Goal: Navigation & Orientation: Find specific page/section

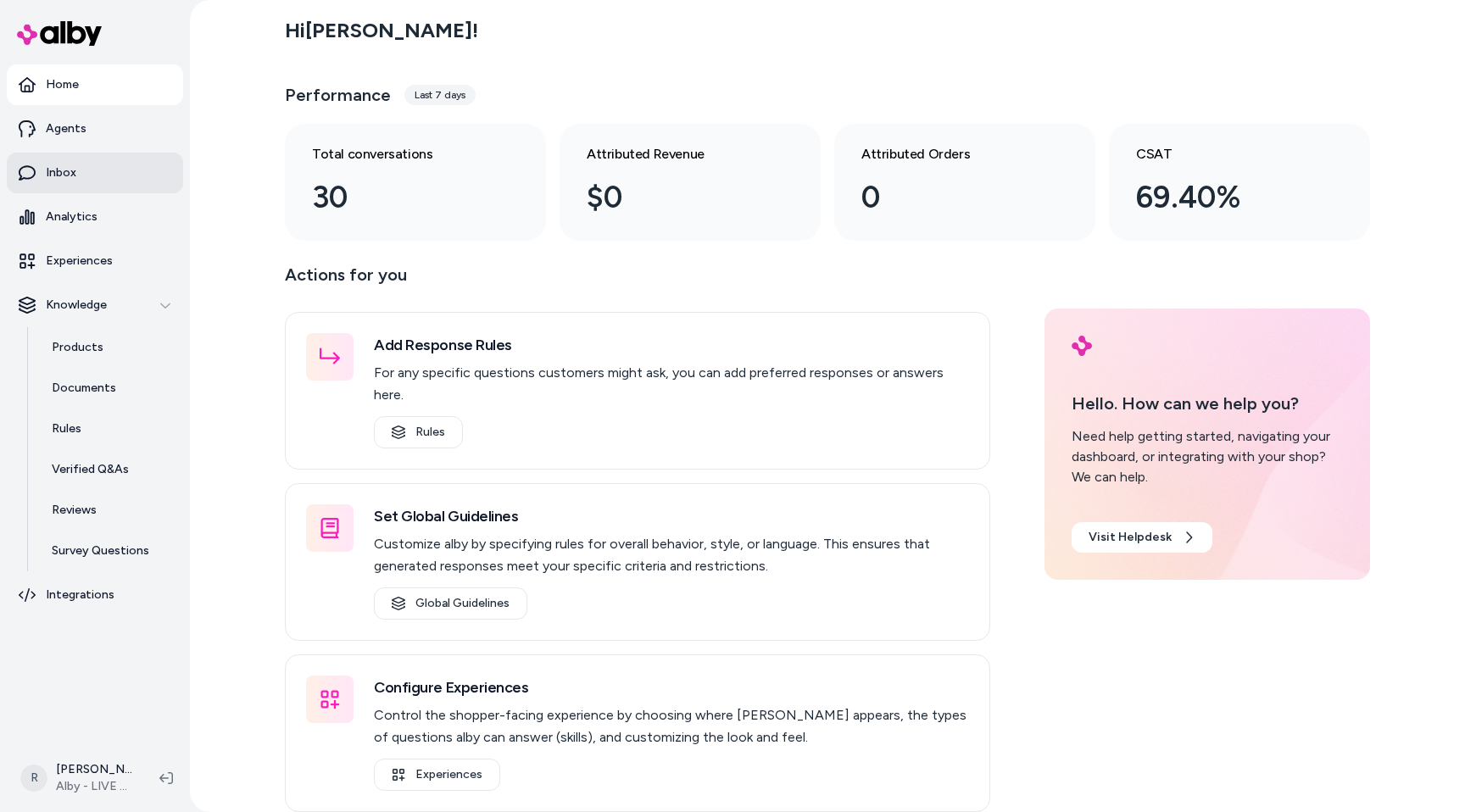
click at [92, 160] on link "Inbox" at bounding box center [95, 173] width 176 height 41
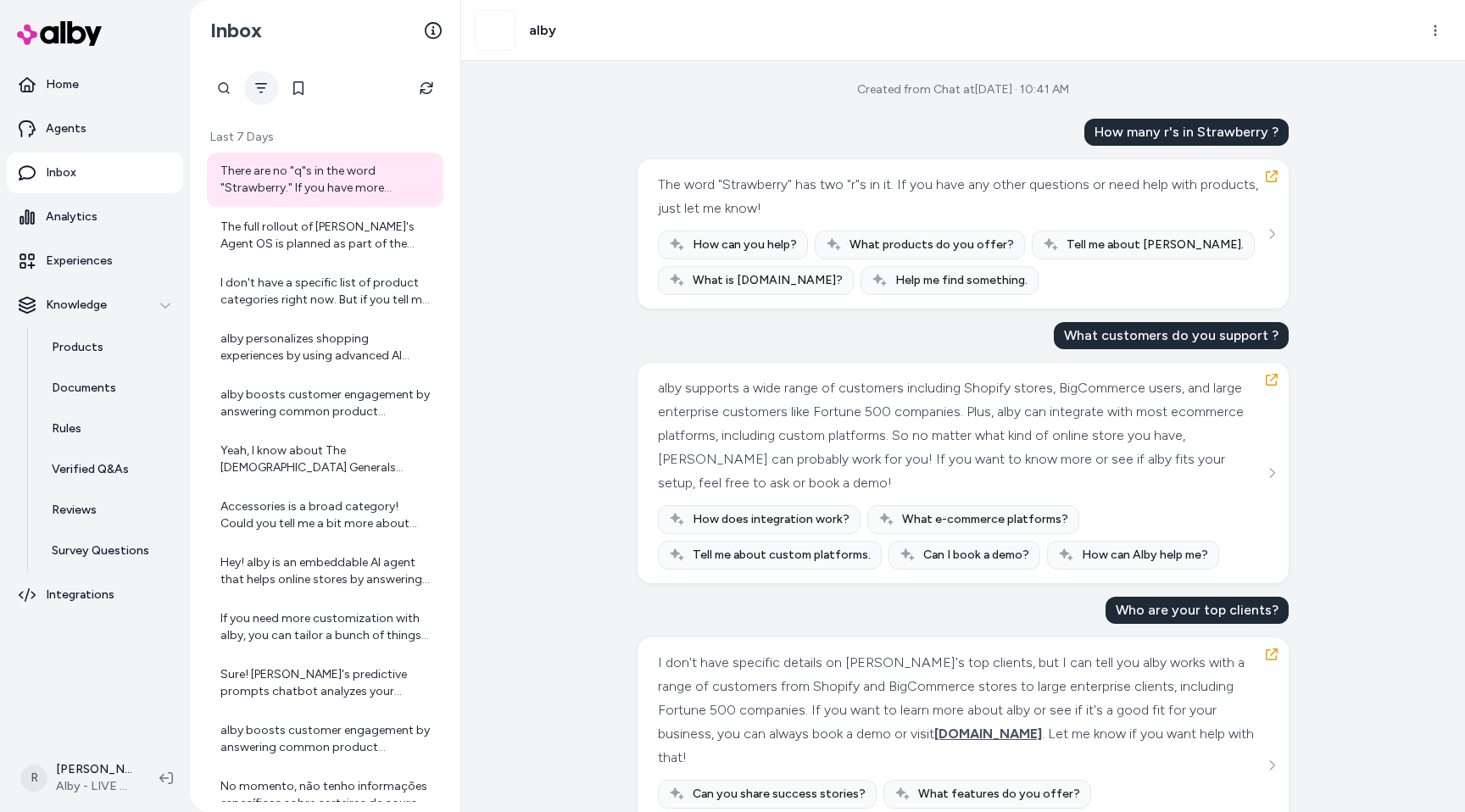
click at [260, 85] on icon "Filter" at bounding box center [261, 88] width 13 height 13
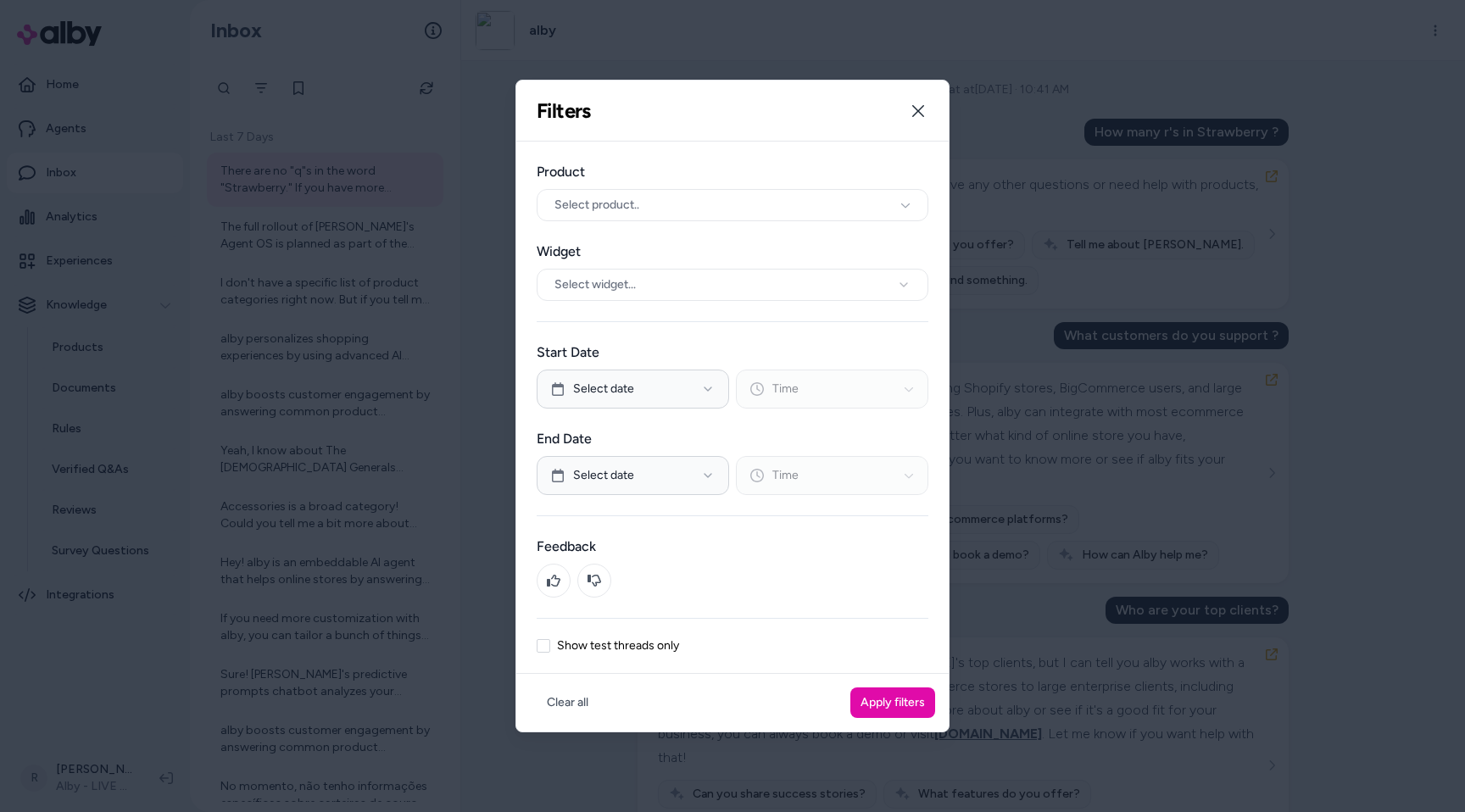
drag, startPoint x: 802, startPoint y: 92, endPoint x: 842, endPoint y: 105, distance: 42.1
click at [801, 92] on div "Filters Filter threads by date range, widget, product, and test mode. Close" at bounding box center [733, 111] width 433 height 61
click at [921, 117] on button "Close" at bounding box center [918, 111] width 34 height 34
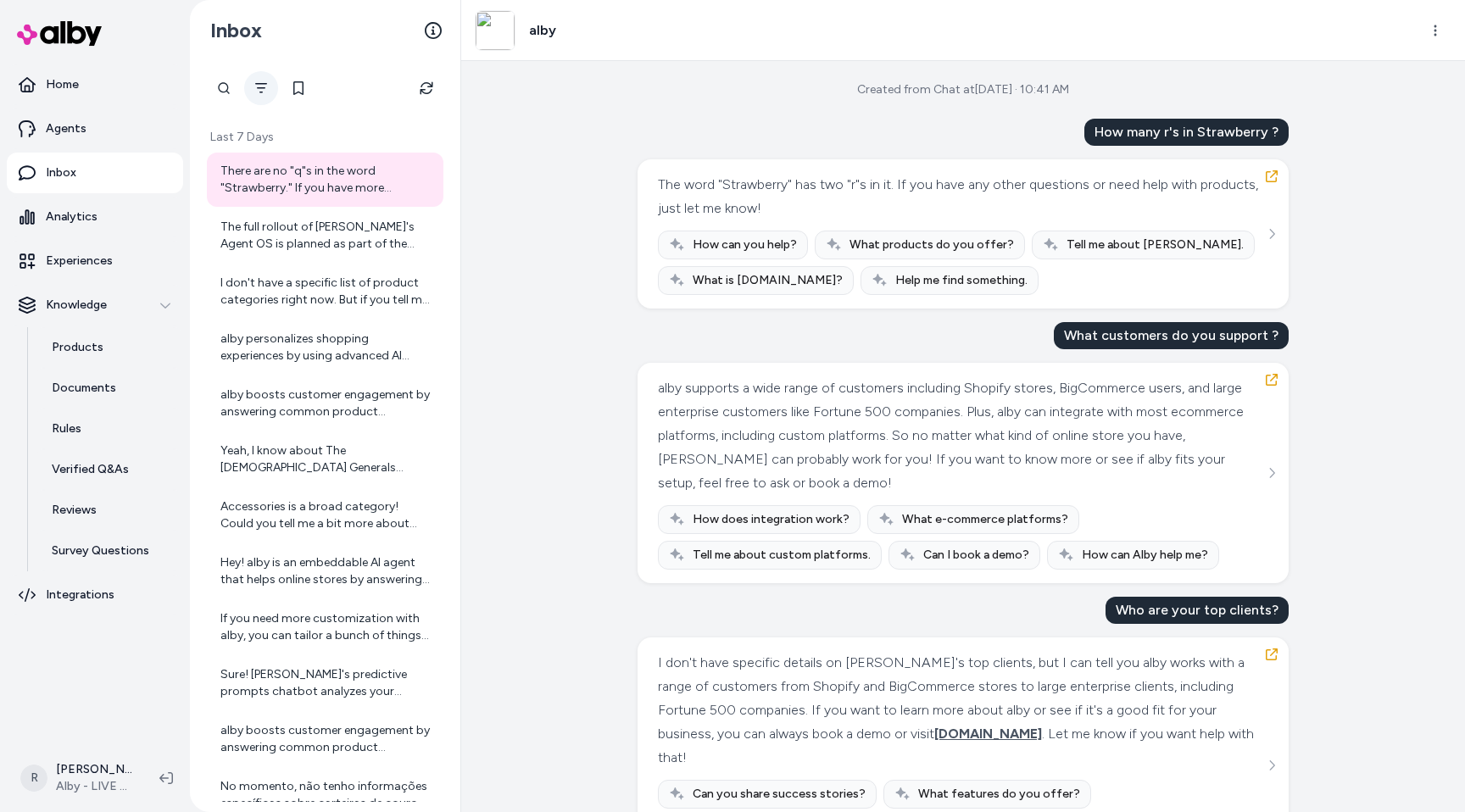
drag, startPoint x: 582, startPoint y: 254, endPoint x: 246, endPoint y: 90, distance: 373.9
click at [571, 249] on div "Created from Chat at [DATE] · 10:41 AM How many r's in Strawberry ? The word "S…" at bounding box center [963, 436] width 1004 height 750
click at [122, 106] on ul "Home Agents Inbox Analytics Experiences Knowledge Products Documents Rules Veri…" at bounding box center [95, 339] width 176 height 550
click at [118, 84] on link "Home" at bounding box center [95, 85] width 176 height 41
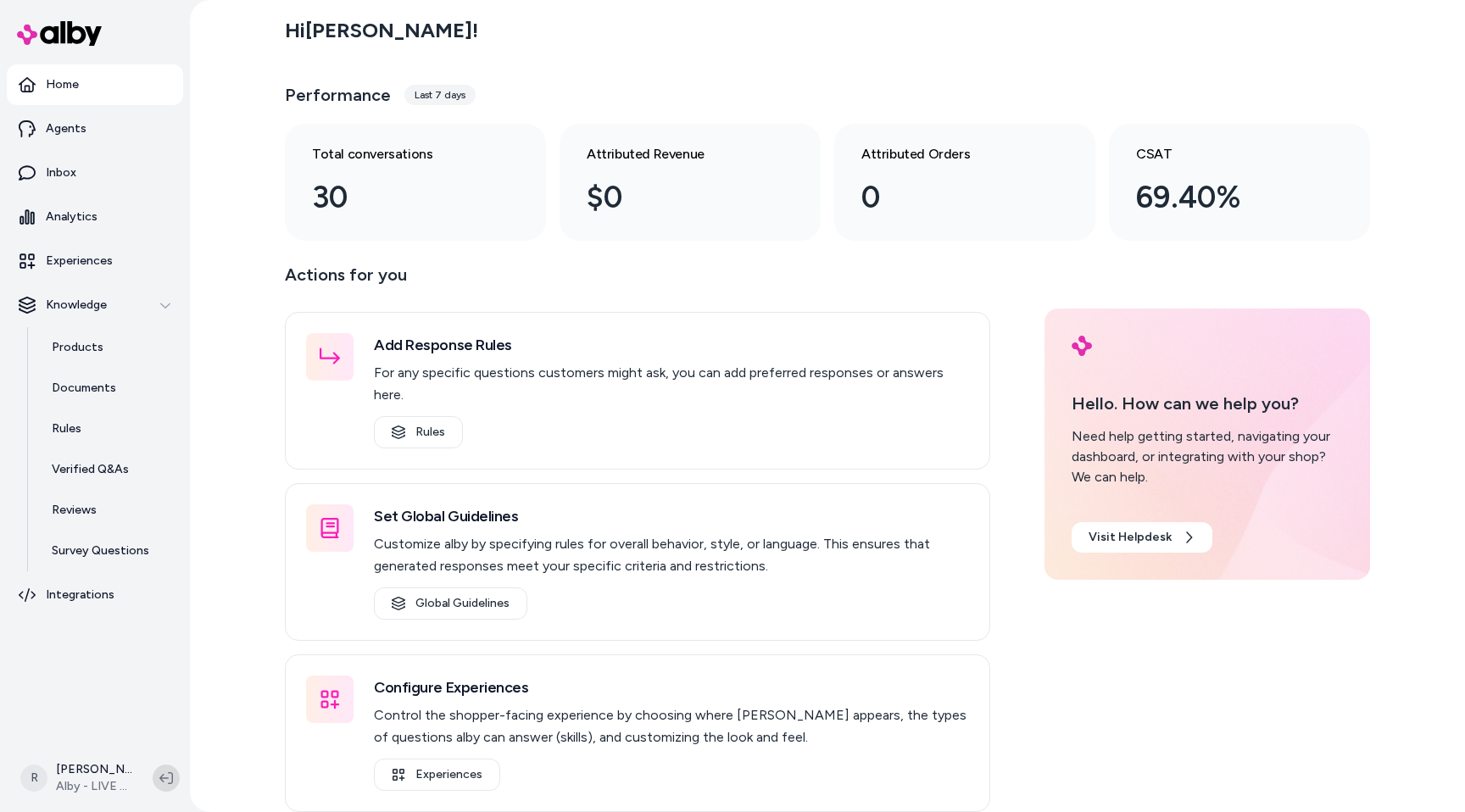
click at [173, 781] on icon at bounding box center [165, 777] width 13 height 12
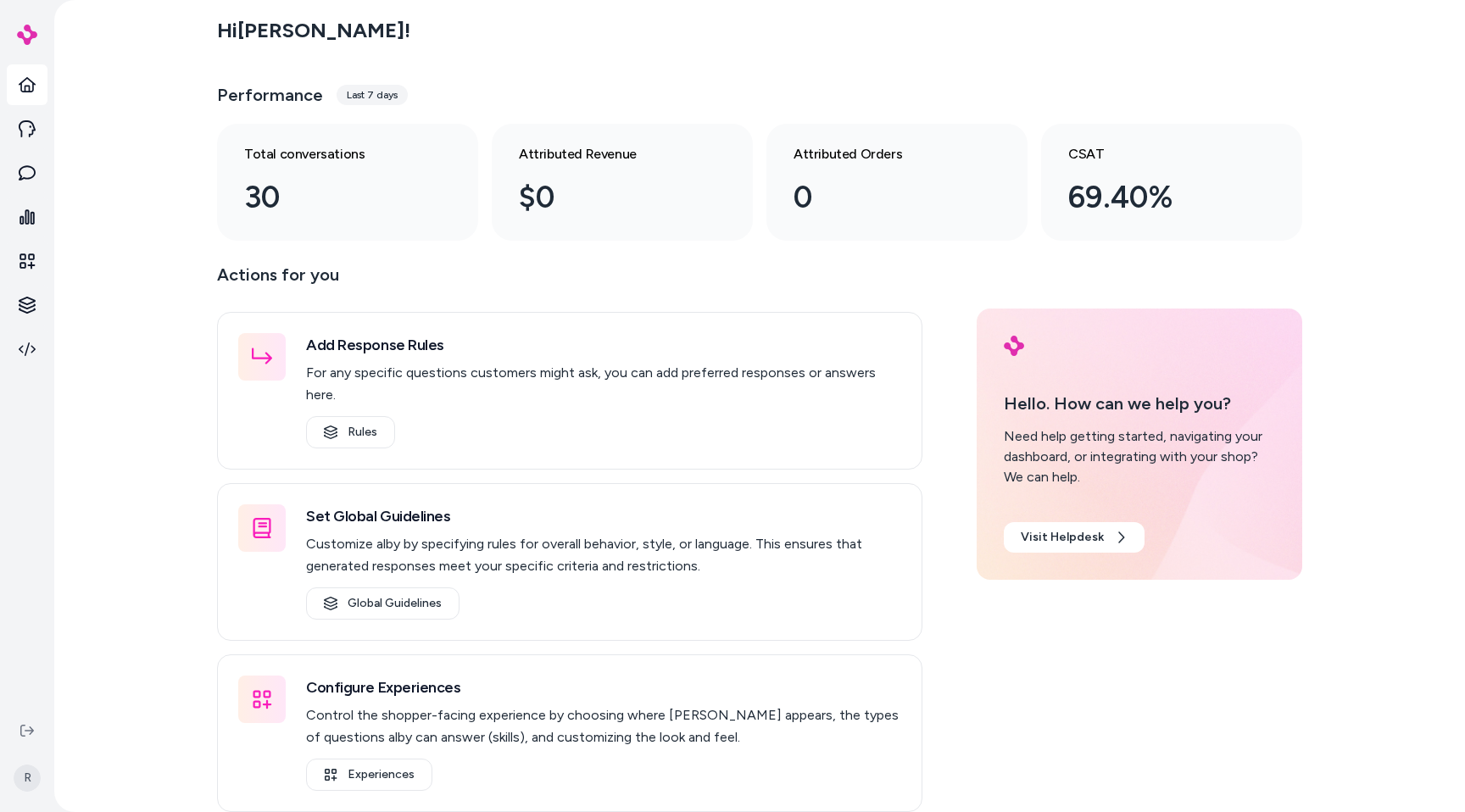
click at [1254, 694] on div "Actions for you Add Response Rules For any specific questions customers might a…" at bounding box center [760, 536] width 1085 height 550
drag, startPoint x: 160, startPoint y: 301, endPoint x: 167, endPoint y: 310, distance: 11.4
click at [163, 305] on div "Hi [PERSON_NAME] ! Performance Last 7 days Total conversations 30 Attributed Re…" at bounding box center [760, 406] width 1410 height 812
click at [1269, 262] on div "Actions for you Add Response Rules For any specific questions customers might a…" at bounding box center [760, 536] width 1085 height 550
click at [169, 566] on div "Hi [PERSON_NAME] ! Performance Last 7 days Total conversations 30 Attributed Re…" at bounding box center [760, 406] width 1410 height 812
